Goal: Task Accomplishment & Management: Complete application form

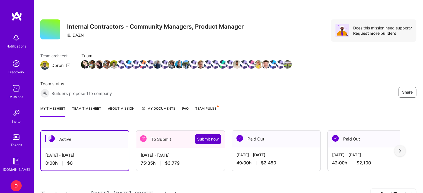
click at [213, 139] on span "Submit now" at bounding box center [208, 139] width 22 height 6
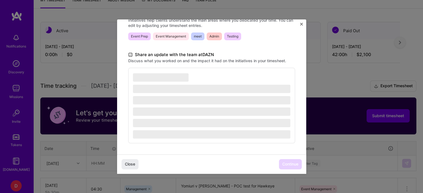
scroll to position [167, 0]
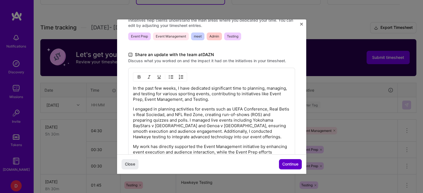
click at [298, 166] on button "Continue" at bounding box center [290, 164] width 23 height 10
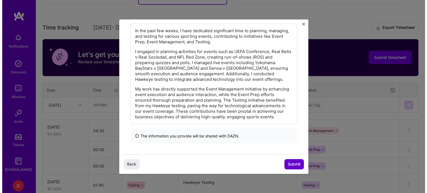
scroll to position [86, 0]
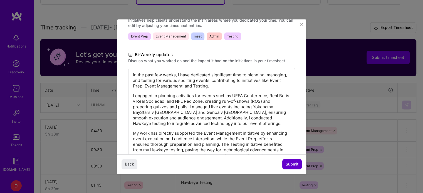
click at [298, 166] on button "Submit" at bounding box center [291, 164] width 19 height 10
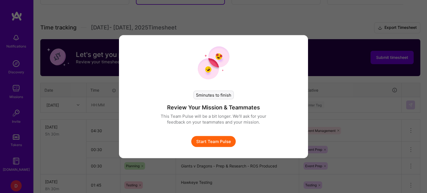
click at [208, 142] on button "Start Team Pulse" at bounding box center [213, 141] width 44 height 11
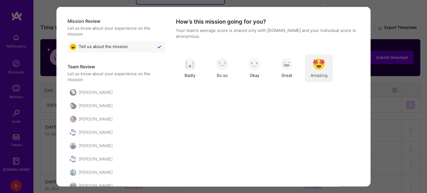
click at [319, 70] on div "Amazing" at bounding box center [319, 68] width 28 height 28
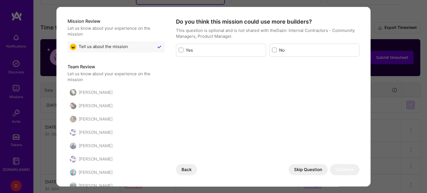
click at [294, 52] on label "No" at bounding box center [318, 50] width 78 height 6
click at [277, 52] on input "modal" at bounding box center [275, 50] width 4 height 4
checkbox input "true"
click at [341, 173] on button "Continue" at bounding box center [344, 169] width 29 height 11
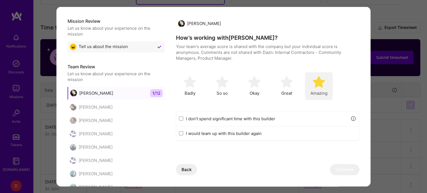
click at [326, 85] on div "Amazing" at bounding box center [319, 86] width 28 height 28
click at [339, 169] on button "Continue" at bounding box center [344, 169] width 29 height 11
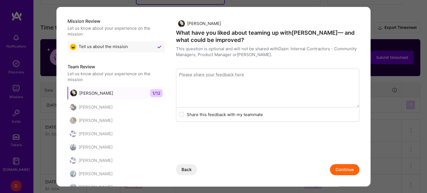
click at [340, 173] on button "Continue" at bounding box center [344, 169] width 29 height 11
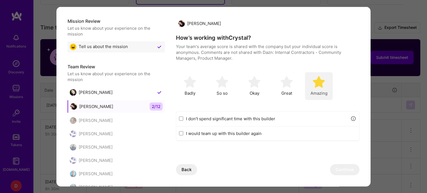
click at [319, 88] on div "Amazing" at bounding box center [319, 86] width 28 height 28
click at [339, 174] on button "Continue" at bounding box center [344, 169] width 29 height 11
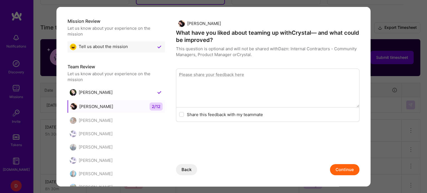
click at [339, 174] on button "Continue" at bounding box center [344, 169] width 29 height 11
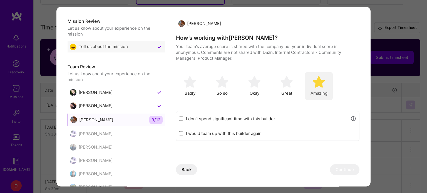
click at [320, 72] on div "Amazing" at bounding box center [319, 86] width 28 height 28
click at [337, 173] on button "Continue" at bounding box center [344, 169] width 29 height 11
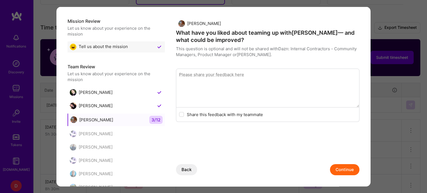
click at [337, 173] on button "Continue" at bounding box center [344, 169] width 29 height 11
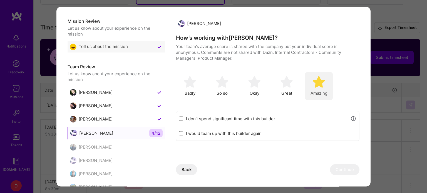
click at [321, 86] on img "modal" at bounding box center [319, 82] width 12 height 12
click at [343, 169] on button "Continue" at bounding box center [344, 169] width 29 height 11
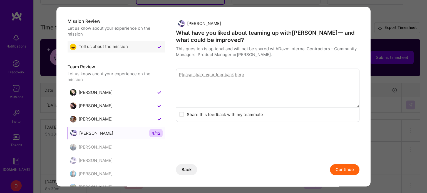
click at [343, 169] on button "Continue" at bounding box center [344, 169] width 29 height 11
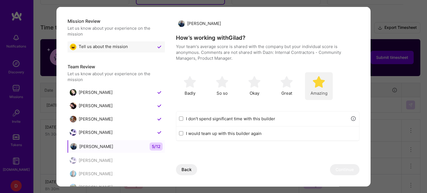
click at [324, 87] on img "modal" at bounding box center [319, 82] width 12 height 12
click at [343, 170] on button "Continue" at bounding box center [344, 169] width 29 height 11
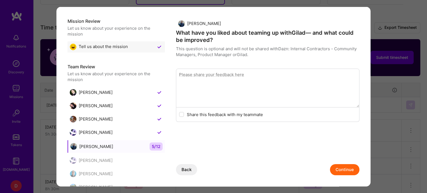
click at [343, 170] on button "Continue" at bounding box center [344, 169] width 29 height 11
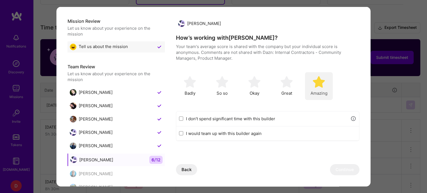
click at [323, 89] on div "Amazing" at bounding box center [319, 86] width 28 height 28
click at [340, 169] on button "Continue" at bounding box center [344, 169] width 29 height 11
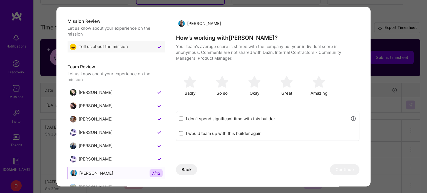
scroll to position [28, 0]
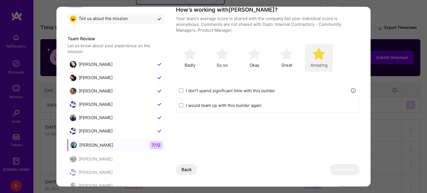
click at [317, 62] on div "Amazing" at bounding box center [319, 58] width 28 height 28
click at [341, 172] on button "Continue" at bounding box center [344, 169] width 29 height 11
click at [322, 63] on span "Amazing" at bounding box center [318, 66] width 17 height 6
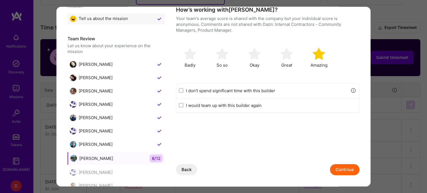
click at [347, 171] on button "Continue" at bounding box center [344, 169] width 29 height 11
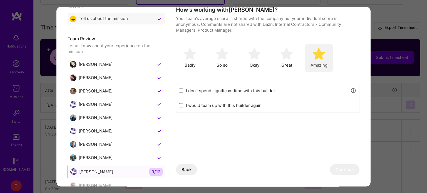
click at [315, 56] on img "modal" at bounding box center [319, 54] width 12 height 12
click at [337, 172] on button "Continue" at bounding box center [344, 169] width 29 height 11
click at [324, 56] on img "modal" at bounding box center [319, 54] width 12 height 12
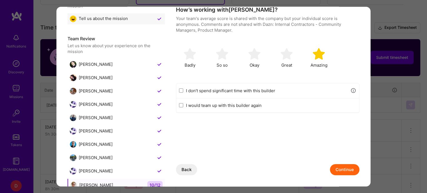
click at [341, 167] on button "Continue" at bounding box center [344, 169] width 29 height 11
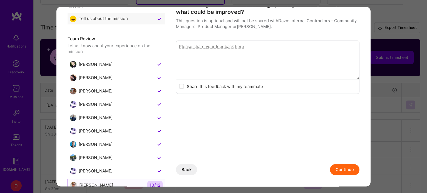
click at [341, 167] on button "Continue" at bounding box center [344, 169] width 29 height 11
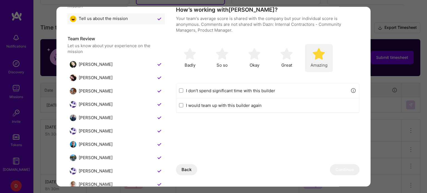
click at [330, 51] on div "Amazing" at bounding box center [319, 58] width 28 height 28
click at [341, 167] on button "Continue" at bounding box center [344, 169] width 29 height 11
click at [316, 63] on span "Amazing" at bounding box center [318, 66] width 17 height 6
click at [340, 170] on button "Continue" at bounding box center [344, 169] width 29 height 11
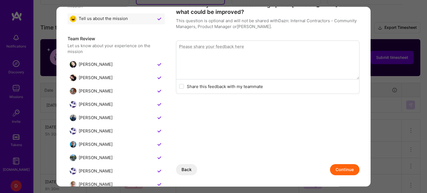
click at [340, 170] on button "Continue" at bounding box center [344, 169] width 29 height 11
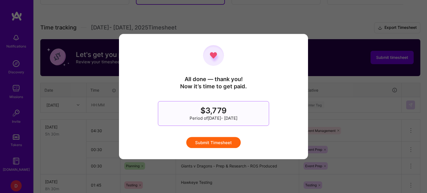
click at [222, 145] on button "Submit Timesheet" at bounding box center [213, 142] width 54 height 11
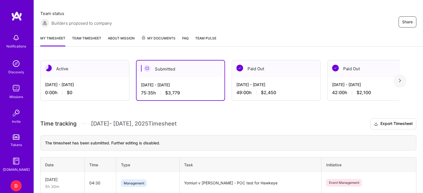
scroll to position [126, 0]
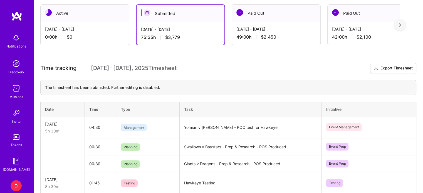
click at [95, 19] on div "Active" at bounding box center [85, 13] width 88 height 17
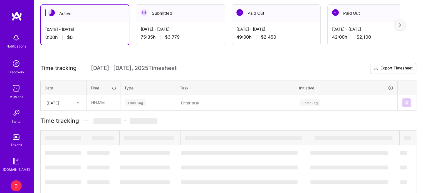
scroll to position [91, 0]
